Goal: Task Accomplishment & Management: Manage account settings

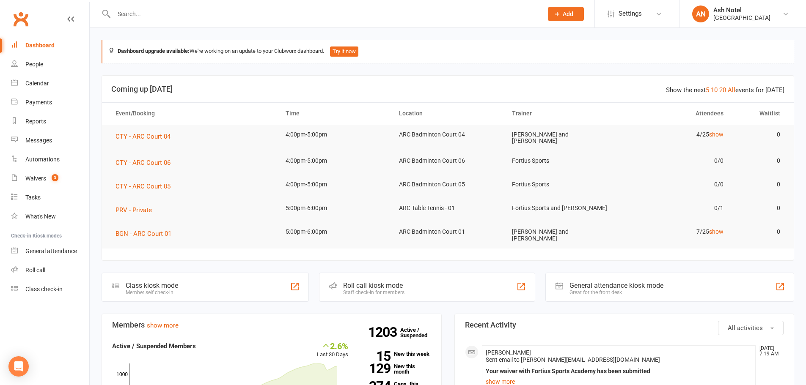
click at [355, 77] on header "Show the next 5 10 20 All events for [DATE] Coming up [DATE]" at bounding box center [447, 89] width 691 height 27
click at [26, 175] on link "Waivers 3" at bounding box center [50, 178] width 78 height 19
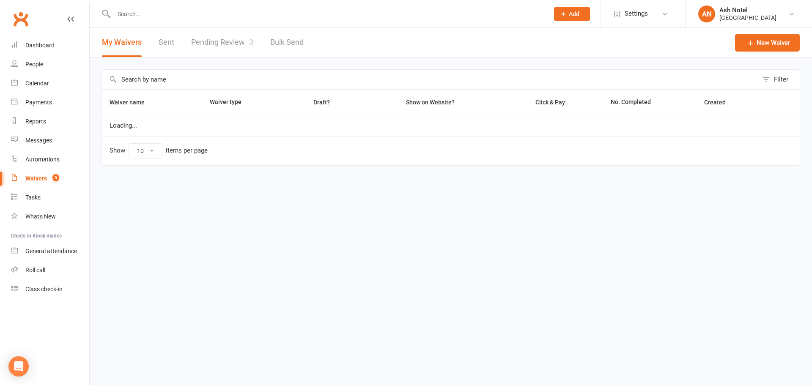
click at [221, 40] on link "Pending Review 3" at bounding box center [222, 42] width 62 height 29
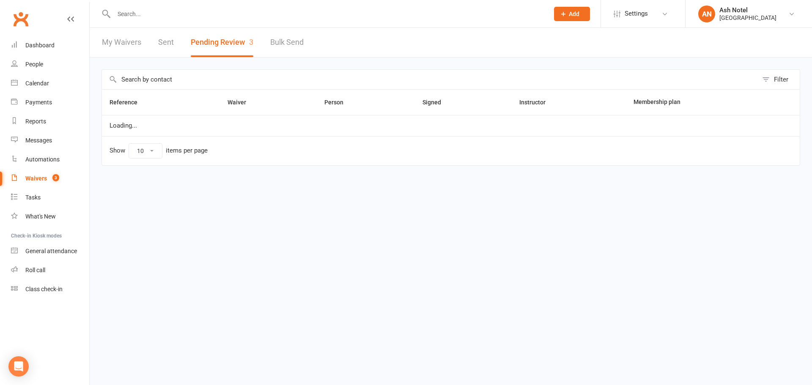
select select "25"
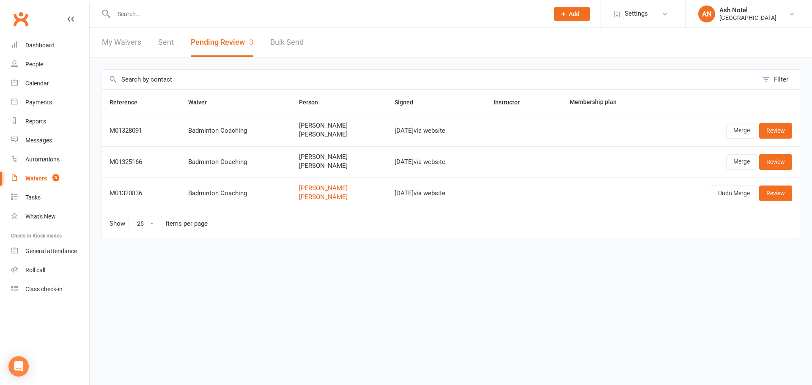
click at [203, 8] on input "text" at bounding box center [327, 14] width 432 height 12
type input "sayak ghosh"
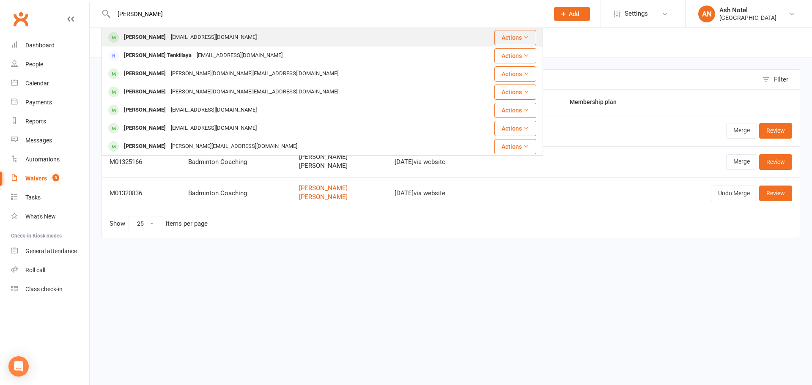
click at [187, 33] on div "sayakghosh@gmail.com" at bounding box center [213, 37] width 91 height 12
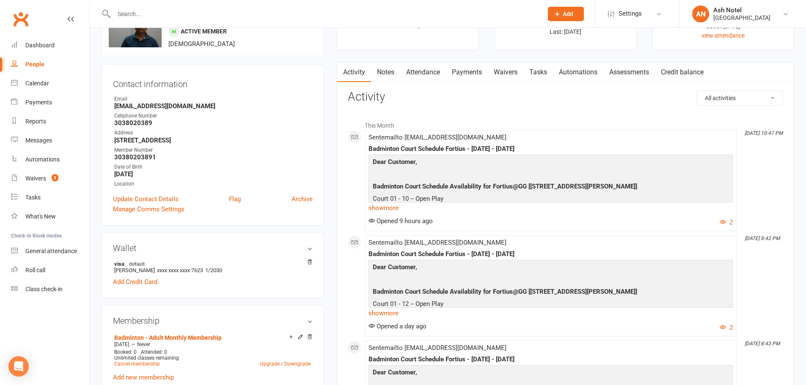
scroll to position [211, 0]
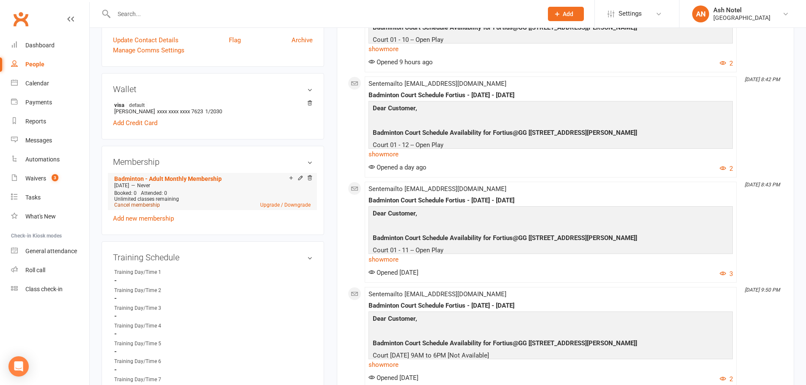
click at [141, 207] on link "Cancel membership" at bounding box center [137, 205] width 46 height 6
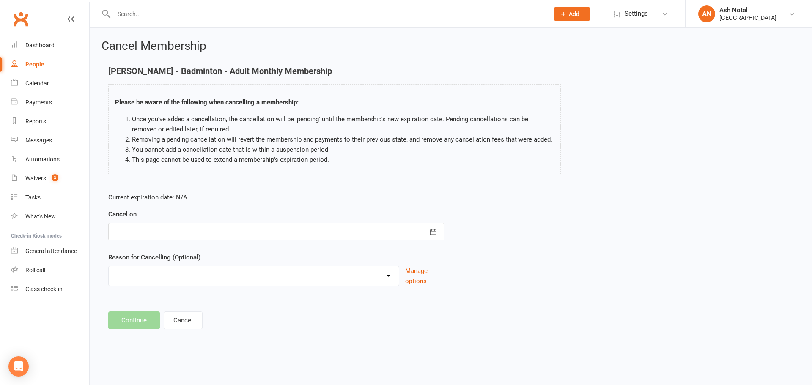
click at [167, 231] on div at bounding box center [276, 232] width 336 height 18
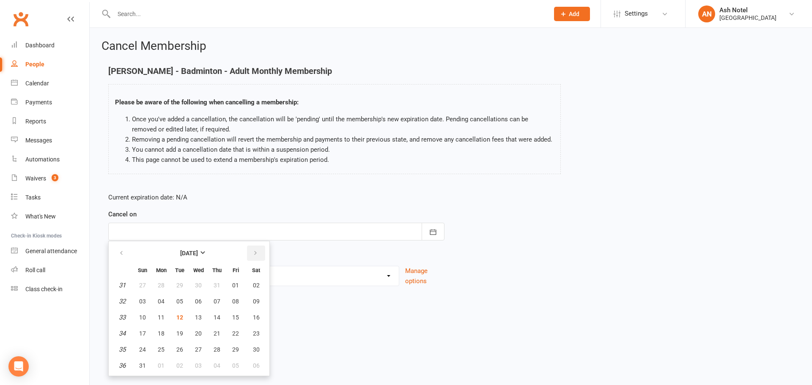
click at [251, 251] on button "button" at bounding box center [256, 253] width 18 height 15
click at [183, 351] on button "30" at bounding box center [180, 349] width 18 height 15
type input "30 Sep 2025"
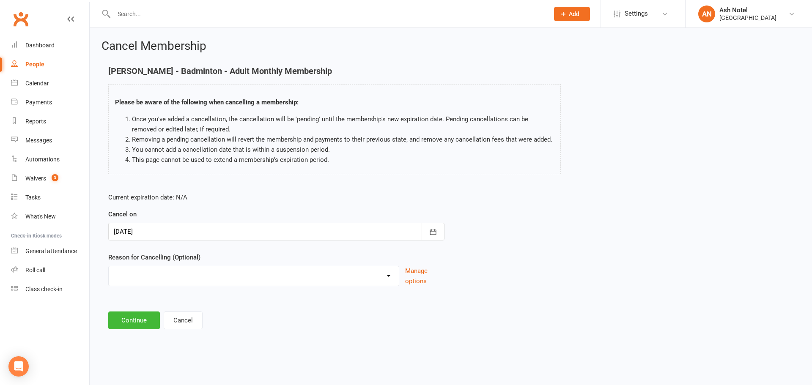
click at [160, 277] on select "Coaches Request Coach Request Customer requested via email to cancel End Of Sum…" at bounding box center [254, 274] width 290 height 17
select select "2"
click at [109, 266] on select "Coaches Request Coach Request Customer requested via email to cancel End Of Sum…" at bounding box center [254, 274] width 290 height 17
click at [126, 326] on button "Continue" at bounding box center [134, 321] width 52 height 18
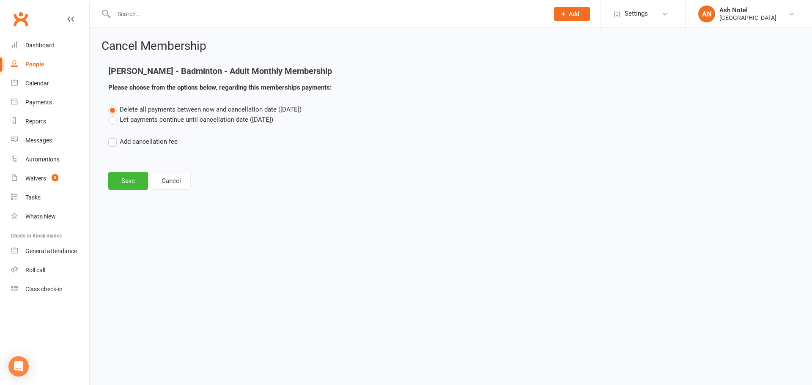
click at [148, 119] on label "Let payments continue until cancellation date (Sep 30, 2025)" at bounding box center [190, 120] width 165 height 10
click at [114, 115] on input "Let payments continue until cancellation date (Sep 30, 2025)" at bounding box center [110, 115] width 5 height 0
click at [126, 187] on button "Save" at bounding box center [128, 181] width 40 height 18
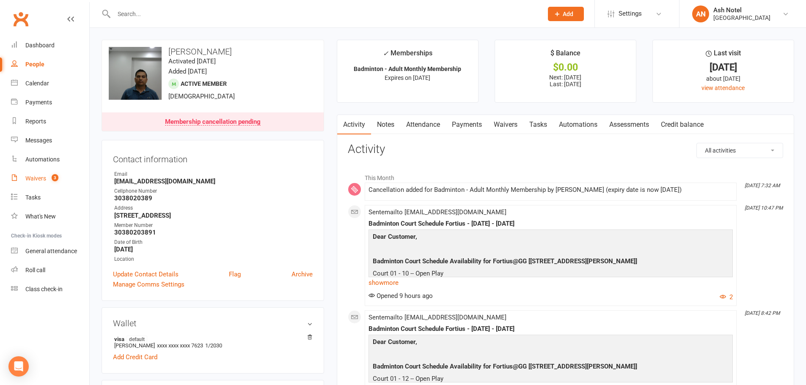
click at [54, 186] on link "Waivers 3" at bounding box center [50, 178] width 78 height 19
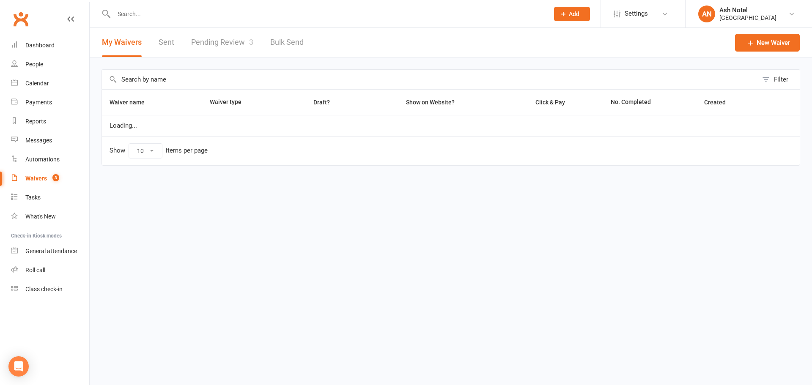
click at [242, 43] on link "Pending Review 3" at bounding box center [222, 42] width 62 height 29
select select "25"
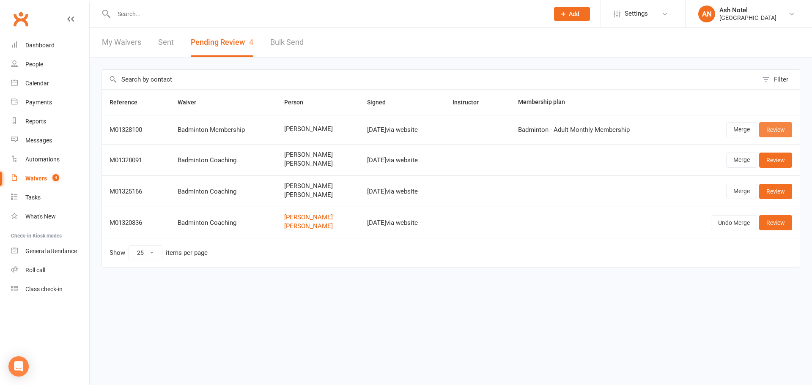
click at [773, 132] on link "Review" at bounding box center [775, 129] width 33 height 15
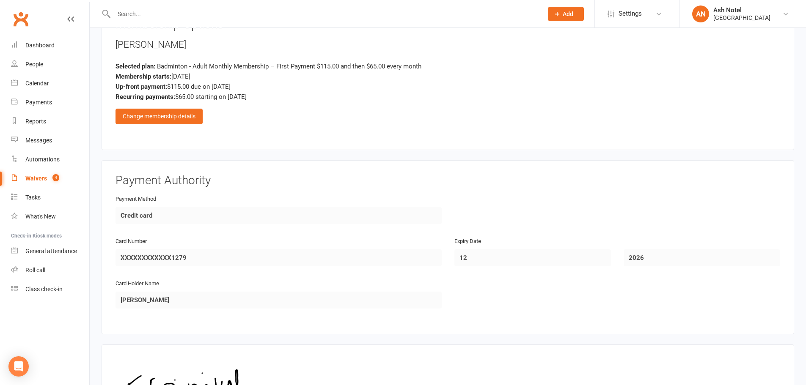
scroll to position [592, 0]
click at [149, 111] on div "Change membership details" at bounding box center [158, 114] width 87 height 15
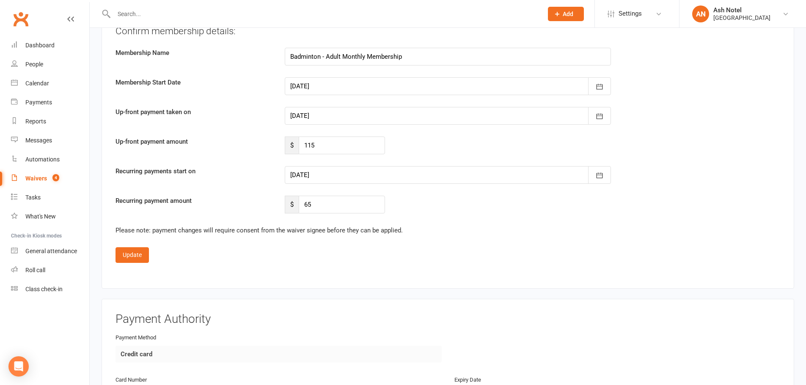
scroll to position [1649, 0]
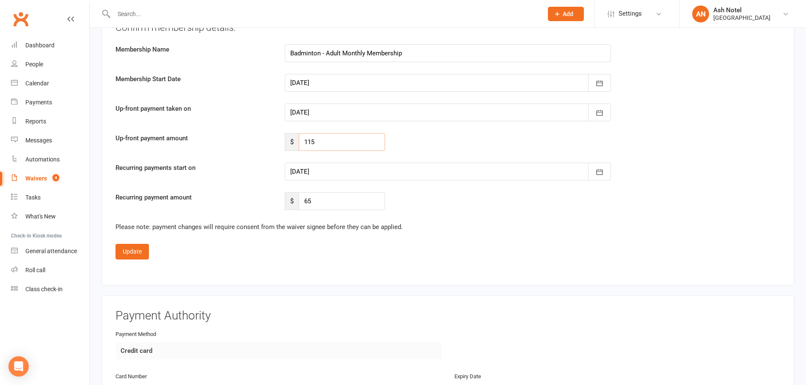
drag, startPoint x: 310, startPoint y: 142, endPoint x: 290, endPoint y: 140, distance: 19.9
click at [290, 140] on div "$ 115" at bounding box center [335, 142] width 100 height 18
drag, startPoint x: 313, startPoint y: 140, endPoint x: 305, endPoint y: 140, distance: 8.0
click at [305, 140] on input "89" at bounding box center [342, 142] width 86 height 18
type input "8"
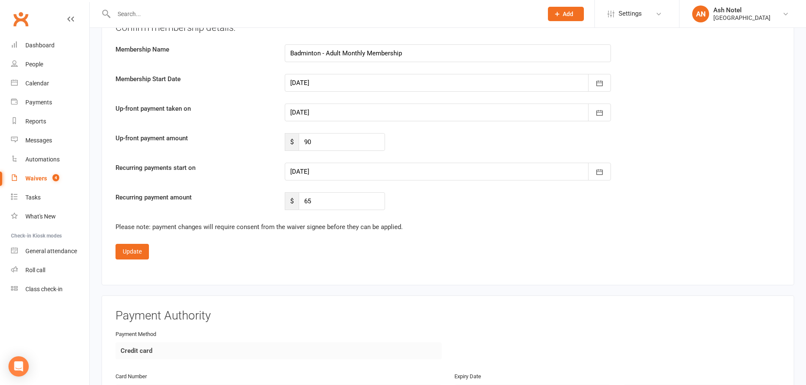
click at [417, 141] on div "Up-front payment amount $ 90" at bounding box center [447, 142] width 677 height 18
drag, startPoint x: 283, startPoint y: 140, endPoint x: 250, endPoint y: 140, distance: 33.0
click at [250, 140] on div "Up-front payment amount $ 90" at bounding box center [447, 142] width 677 height 18
click at [329, 143] on input "90" at bounding box center [342, 142] width 86 height 18
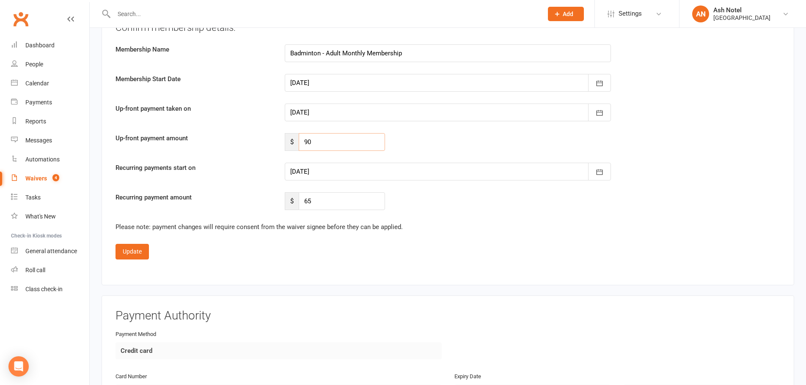
drag, startPoint x: 329, startPoint y: 143, endPoint x: 269, endPoint y: 143, distance: 60.1
click at [269, 143] on div "Up-front payment amount $ 90" at bounding box center [447, 142] width 677 height 18
click at [202, 169] on label "Recurring payments start on" at bounding box center [193, 168] width 169 height 10
drag, startPoint x: 327, startPoint y: 145, endPoint x: 279, endPoint y: 145, distance: 48.6
click at [279, 145] on div "$ 90" at bounding box center [334, 142] width 113 height 18
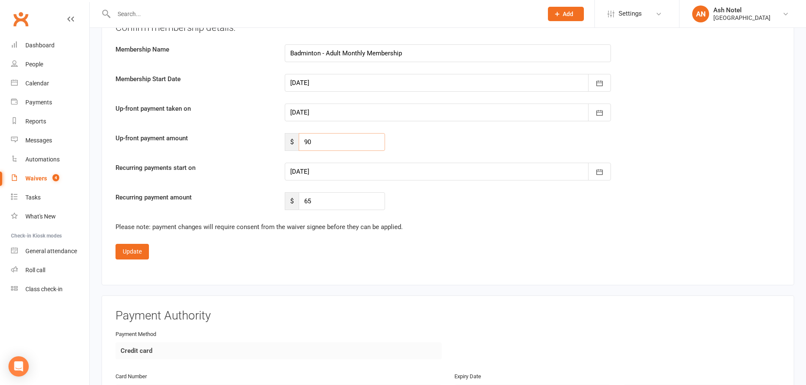
click at [341, 144] on input "90" at bounding box center [342, 142] width 86 height 18
drag, startPoint x: 341, startPoint y: 144, endPoint x: 306, endPoint y: 145, distance: 34.7
click at [306, 145] on input "90" at bounding box center [342, 142] width 86 height 18
type input "9"
click at [431, 142] on div "Up-front payment amount $ 78" at bounding box center [447, 142] width 677 height 18
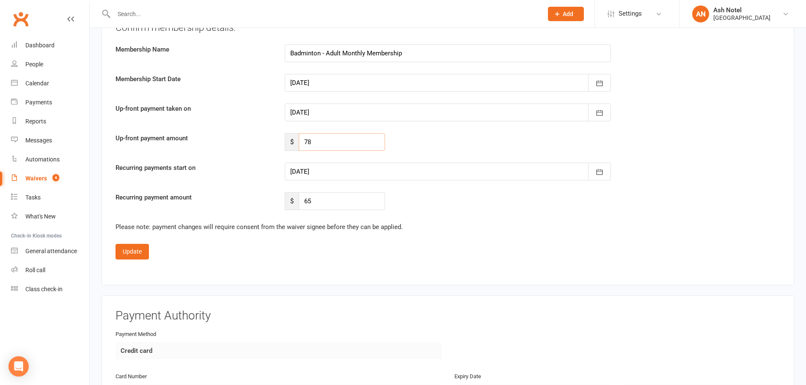
click at [298, 138] on div "$ 78" at bounding box center [335, 142] width 100 height 18
type input "79"
click at [248, 178] on div "Recurring payments start on 12 Sep 2025 September 2025 Sun Mon Tue Wed Thu Fri …" at bounding box center [447, 172] width 677 height 18
click at [123, 257] on button "Update" at bounding box center [131, 251] width 33 height 15
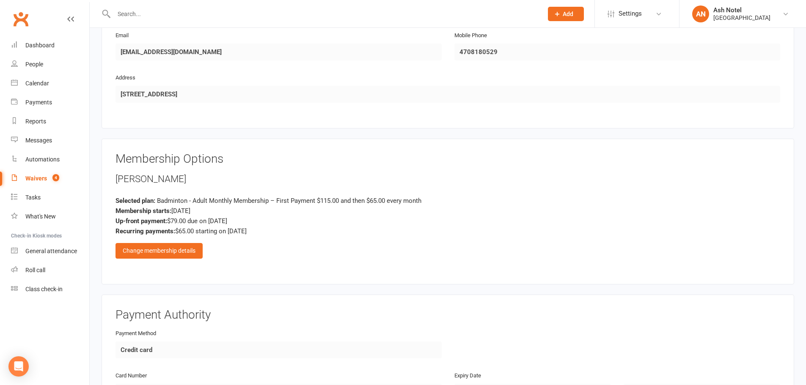
scroll to position [710, 0]
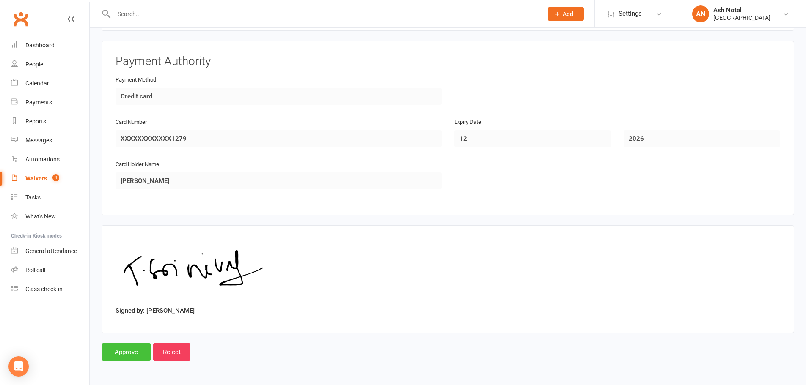
click at [125, 350] on input "Approve" at bounding box center [126, 352] width 49 height 18
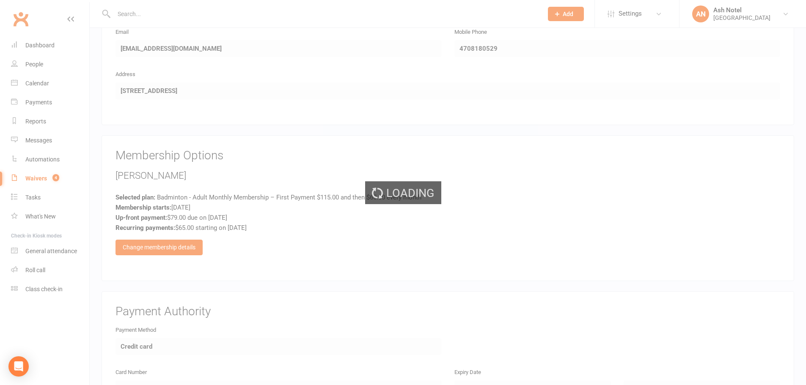
scroll to position [456, 0]
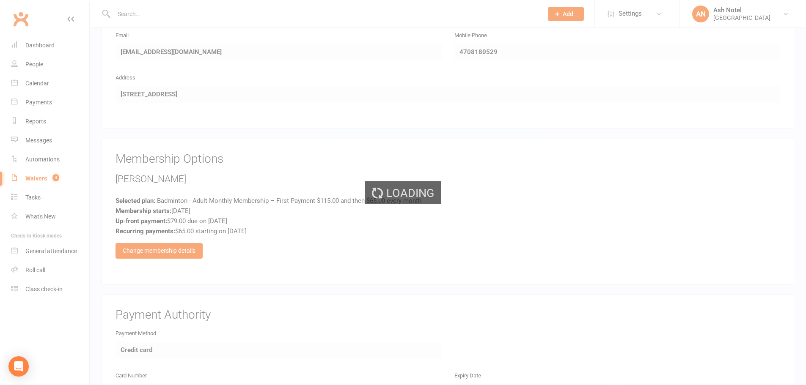
select select "25"
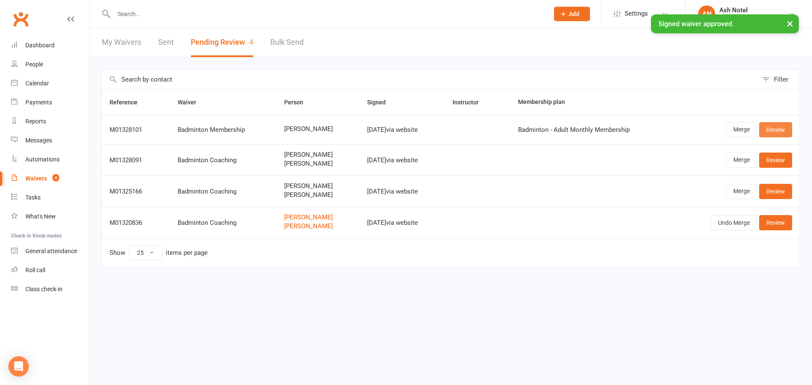
click at [770, 131] on link "Review" at bounding box center [775, 129] width 33 height 15
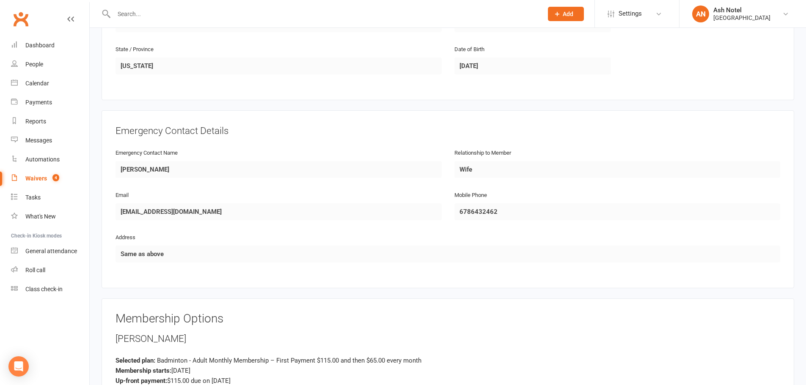
scroll to position [592, 0]
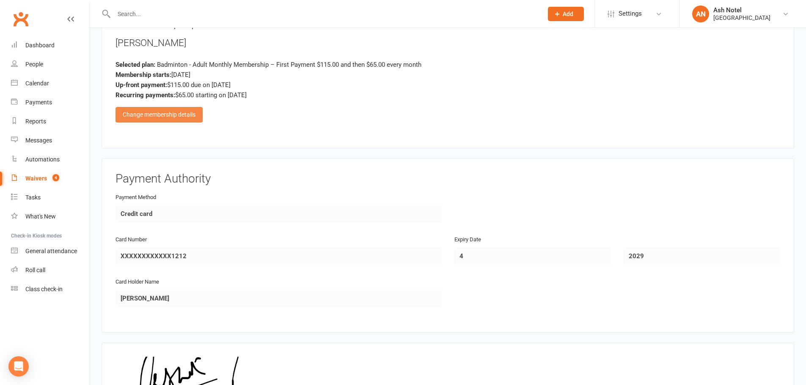
click at [151, 115] on div "Change membership details" at bounding box center [158, 114] width 87 height 15
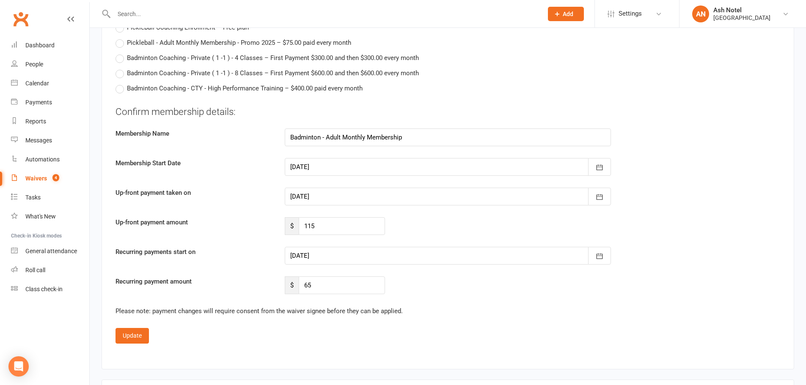
scroll to position [1649, 0]
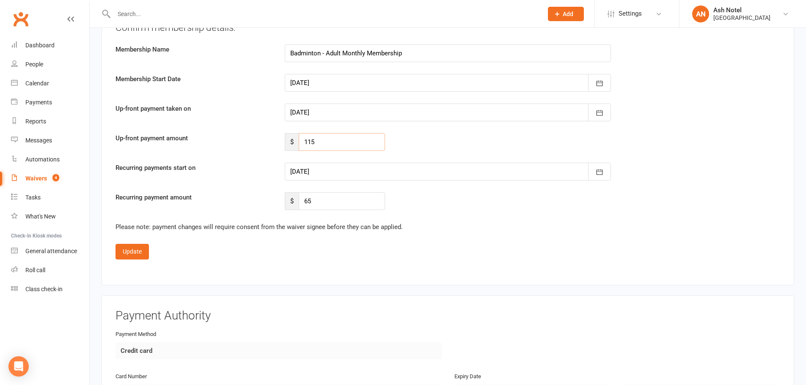
drag, startPoint x: 323, startPoint y: 143, endPoint x: 247, endPoint y: 138, distance: 76.3
click at [247, 138] on div "Up-front payment amount $ 115" at bounding box center [447, 142] width 677 height 18
type input "79"
click at [248, 160] on div "Confirm membership details: Membership Name Badminton - Adult Monthly Membershi…" at bounding box center [447, 115] width 664 height 189
click at [135, 249] on button "Update" at bounding box center [131, 251] width 33 height 15
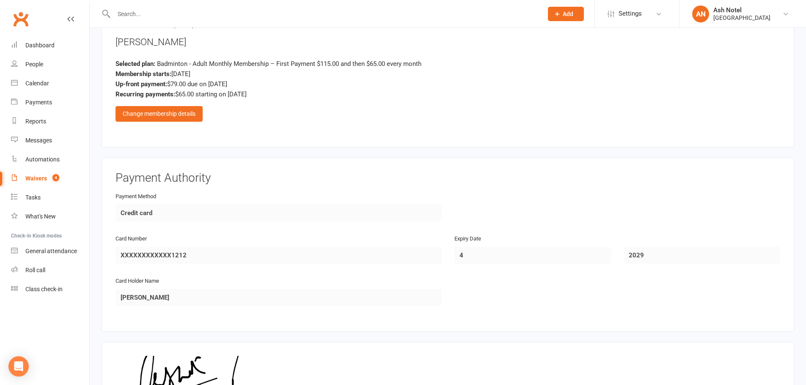
scroll to position [710, 0]
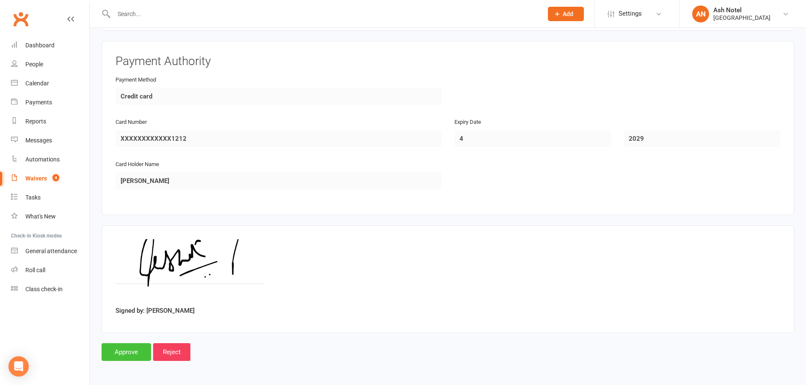
click at [107, 350] on input "Approve" at bounding box center [126, 352] width 49 height 18
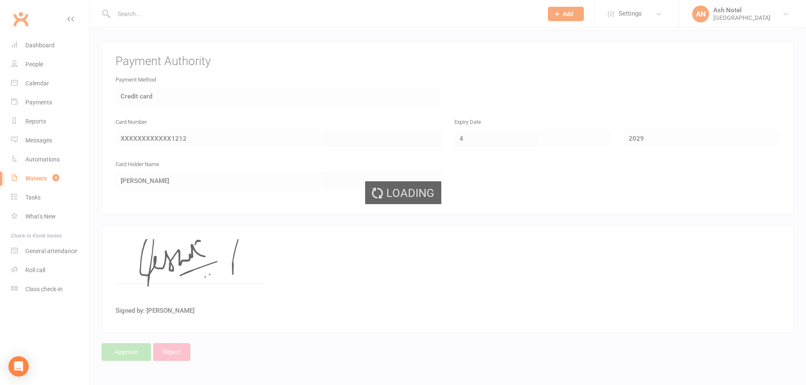
select select "25"
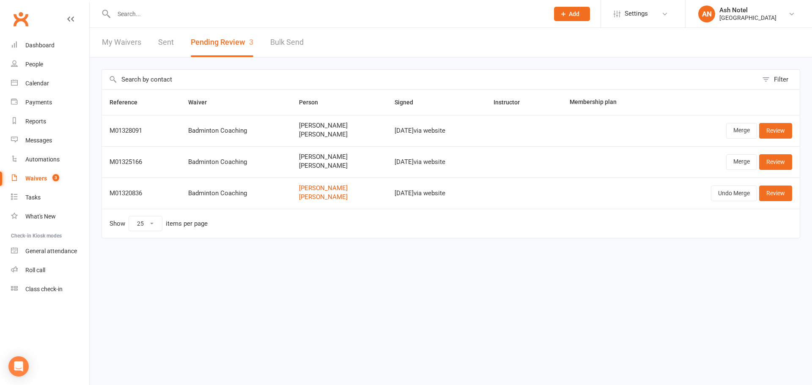
click at [131, 17] on input "text" at bounding box center [327, 14] width 432 height 12
click at [137, 25] on div at bounding box center [323, 13] width 442 height 27
click at [161, 42] on link "Sent" at bounding box center [166, 42] width 16 height 29
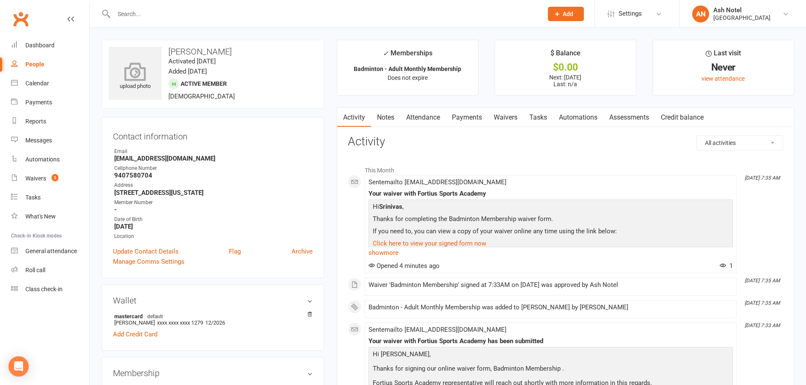
click at [139, 71] on icon at bounding box center [135, 71] width 58 height 19
drag, startPoint x: 246, startPoint y: 53, endPoint x: 169, endPoint y: 56, distance: 77.0
click at [169, 56] on h3 "Srinivas Thatipamula" at bounding box center [213, 51] width 208 height 9
copy h3 "Srinivas Thatipamula"
drag, startPoint x: 106, startPoint y: 141, endPoint x: 128, endPoint y: 182, distance: 46.3
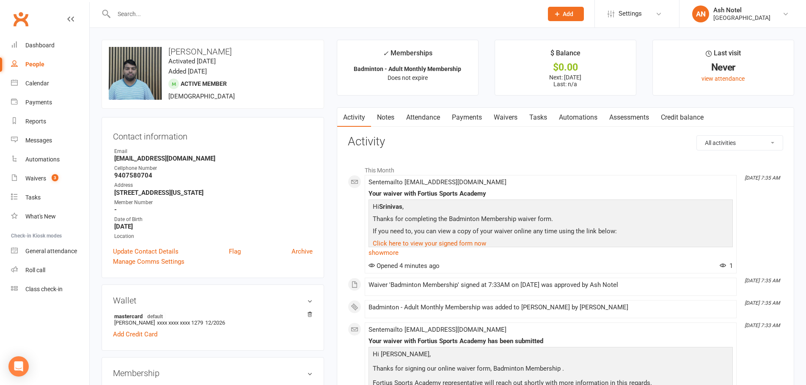
click at [106, 141] on div "Contact information Owner Email srthatip@gmail.com Cellphone Number 9407580704 …" at bounding box center [213, 197] width 222 height 161
click at [135, 248] on link "Update Contact Details" at bounding box center [146, 252] width 66 height 10
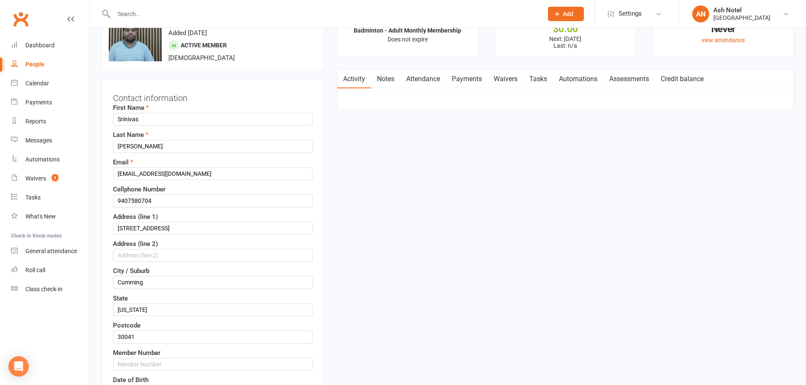
scroll to position [40, 0]
drag, startPoint x: 118, startPoint y: 193, endPoint x: 73, endPoint y: 193, distance: 44.8
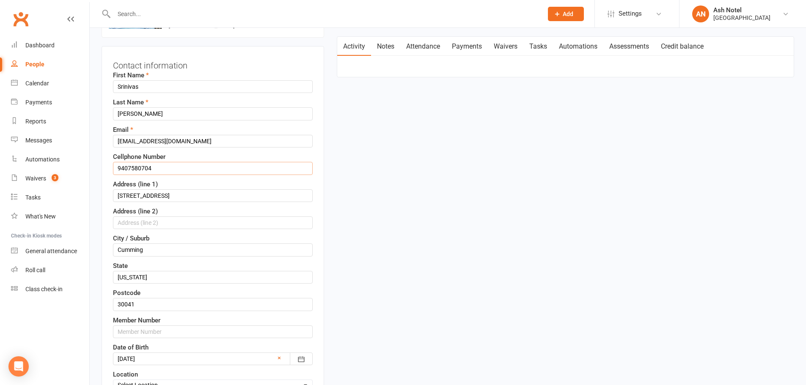
scroll to position [124, 0]
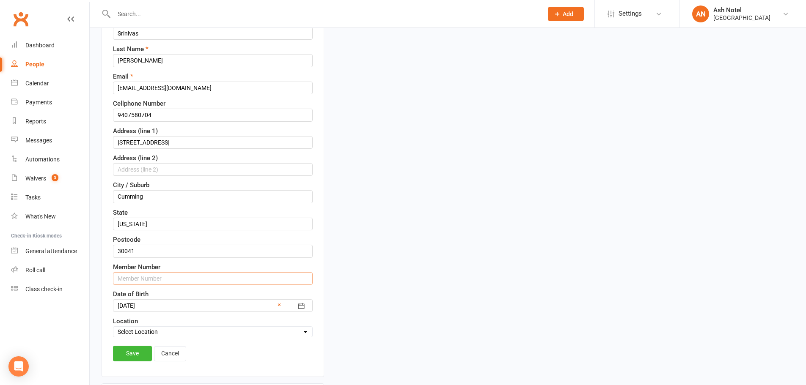
click at [160, 281] on input "text" at bounding box center [213, 278] width 200 height 13
paste input "9407580704"
drag, startPoint x: 160, startPoint y: 281, endPoint x: 85, endPoint y: 285, distance: 75.0
type input "94075807041"
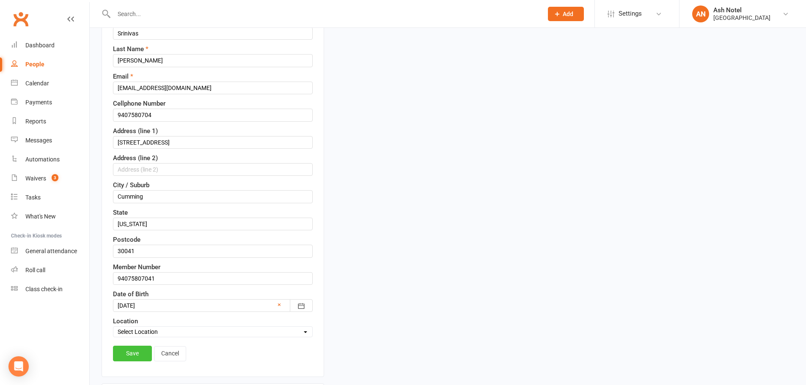
click at [117, 353] on link "Save" at bounding box center [132, 353] width 39 height 15
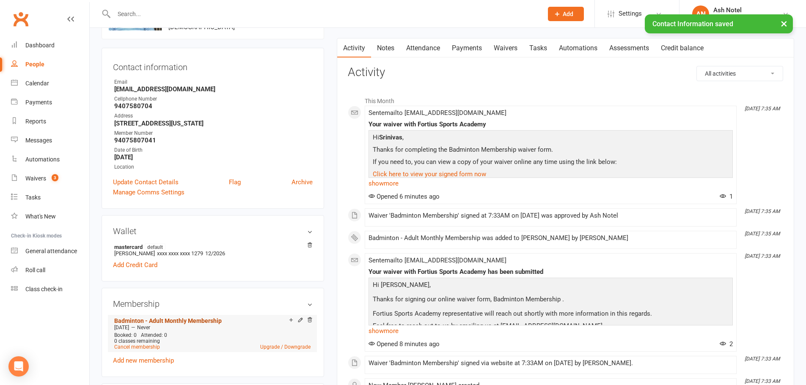
scroll to position [0, 0]
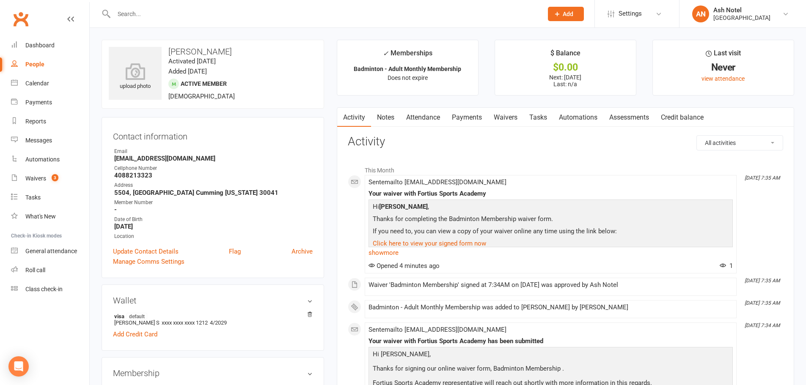
drag, startPoint x: 285, startPoint y: 52, endPoint x: 169, endPoint y: 55, distance: 116.8
click at [169, 55] on h3 "[PERSON_NAME]" at bounding box center [213, 51] width 208 height 9
copy h3 "[PERSON_NAME]"
click at [129, 64] on icon at bounding box center [135, 71] width 58 height 19
drag, startPoint x: 119, startPoint y: 236, endPoint x: 121, endPoint y: 244, distance: 8.2
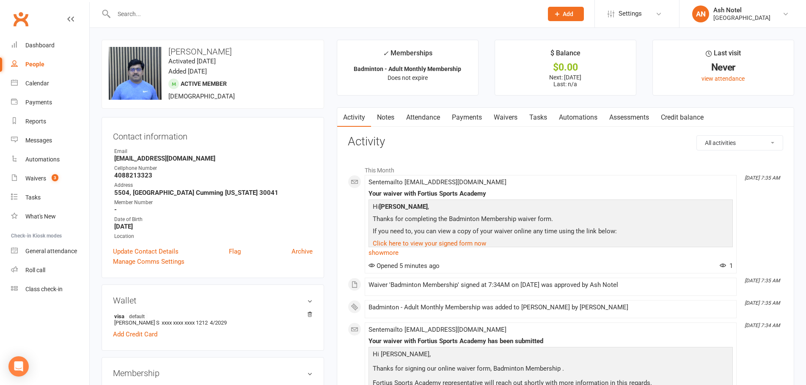
click at [119, 236] on div "Location" at bounding box center [213, 237] width 198 height 8
click at [125, 249] on link "Update Contact Details" at bounding box center [146, 252] width 66 height 10
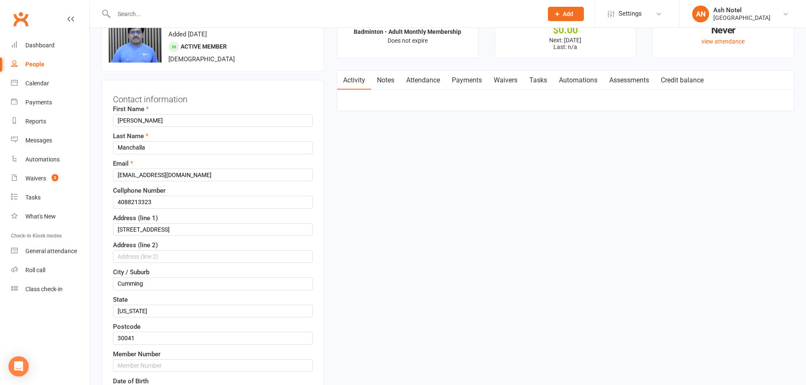
scroll to position [40, 0]
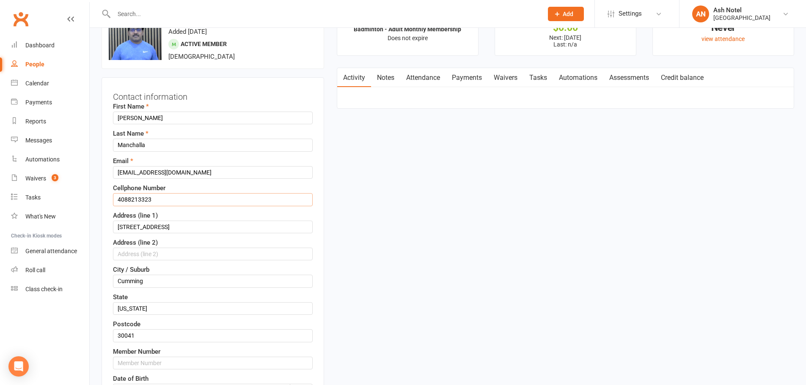
click at [176, 198] on input "4088213323" at bounding box center [213, 199] width 200 height 13
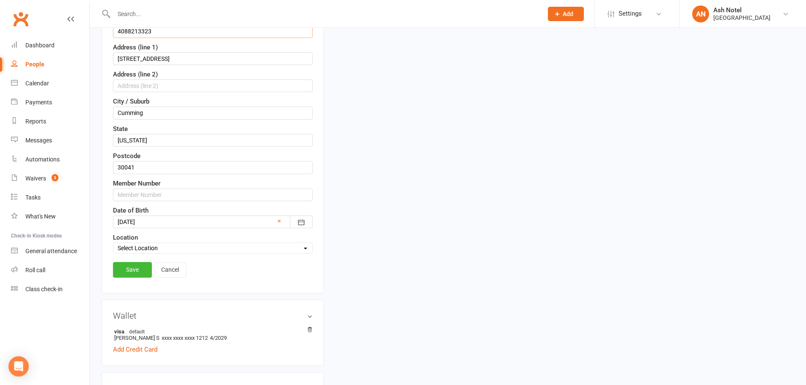
scroll to position [209, 0]
click at [154, 191] on input "text" at bounding box center [213, 194] width 200 height 13
paste input "4088213323"
type input "40882133231"
click at [139, 268] on link "Save" at bounding box center [132, 268] width 39 height 15
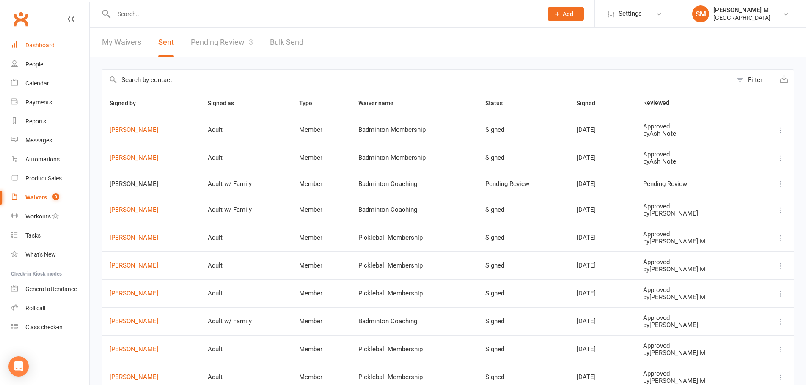
click at [31, 41] on link "Dashboard" at bounding box center [50, 45] width 78 height 19
